Goal: Use online tool/utility: Utilize a website feature to perform a specific function

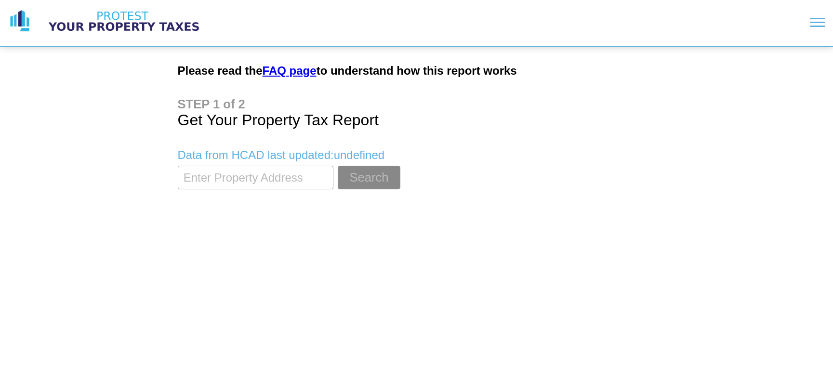
click at [225, 183] on input "textbox" at bounding box center [256, 178] width 156 height 24
type input "12922 Figaro Dr"
click at [359, 182] on button "Search" at bounding box center [369, 178] width 62 height 24
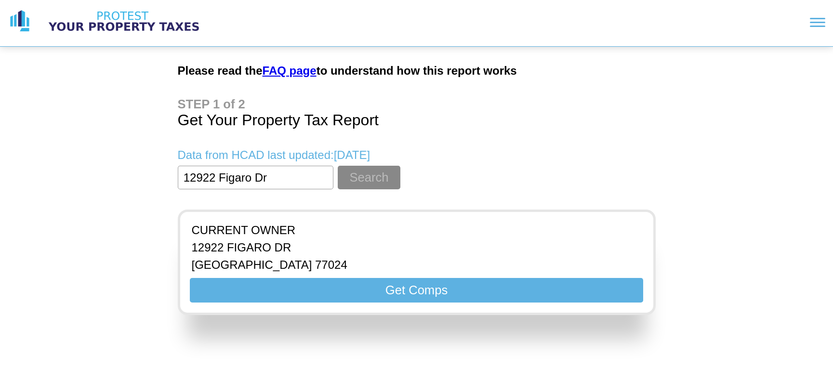
click at [391, 289] on button "Get Comps" at bounding box center [416, 290] width 453 height 25
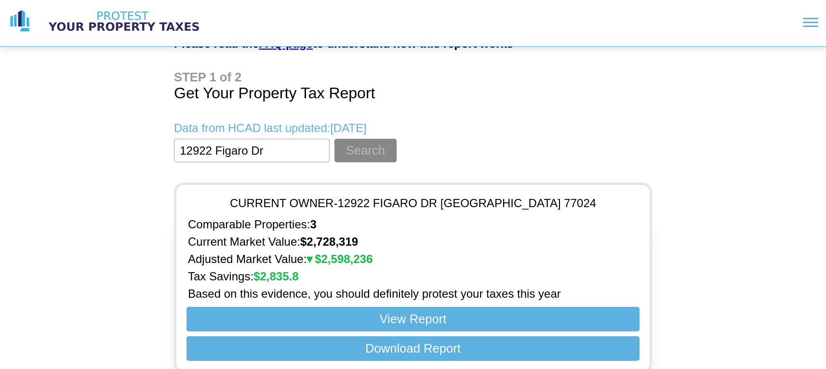
scroll to position [40, 0]
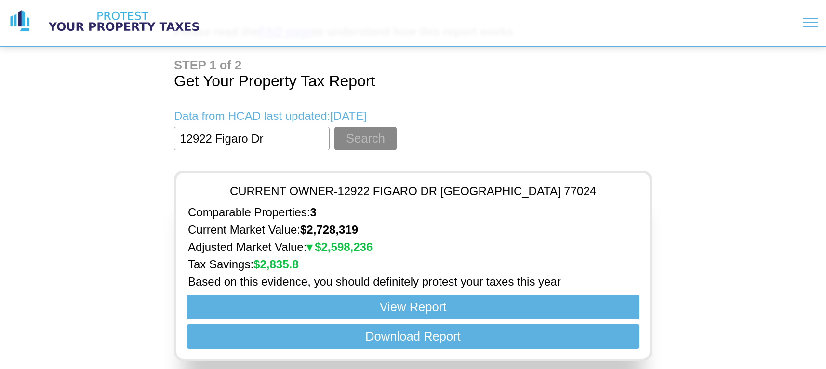
click at [426, 305] on button "View Report" at bounding box center [412, 307] width 453 height 25
